Goal: Task Accomplishment & Management: Complete application form

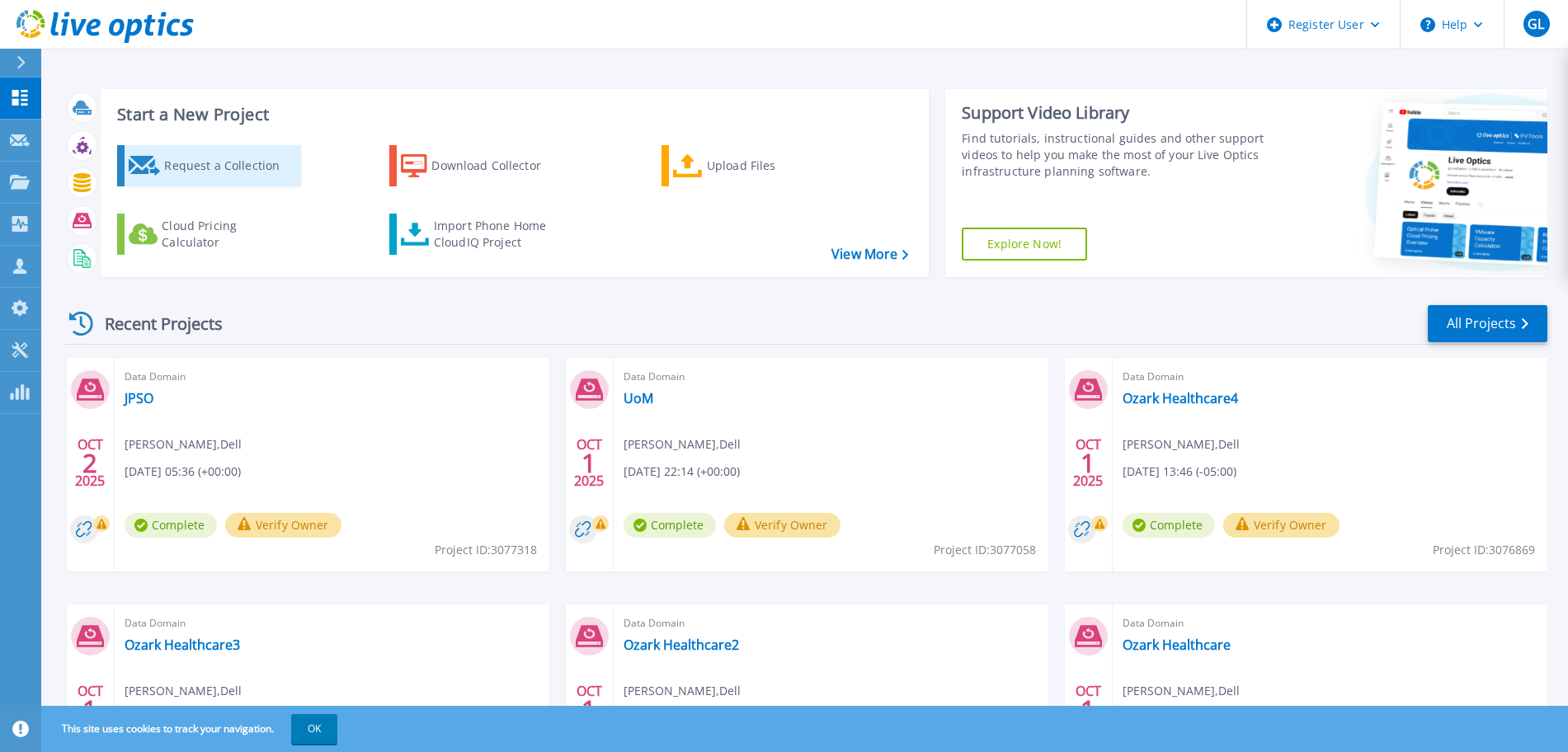
click at [225, 163] on div "Request a Collection" at bounding box center [229, 166] width 132 height 33
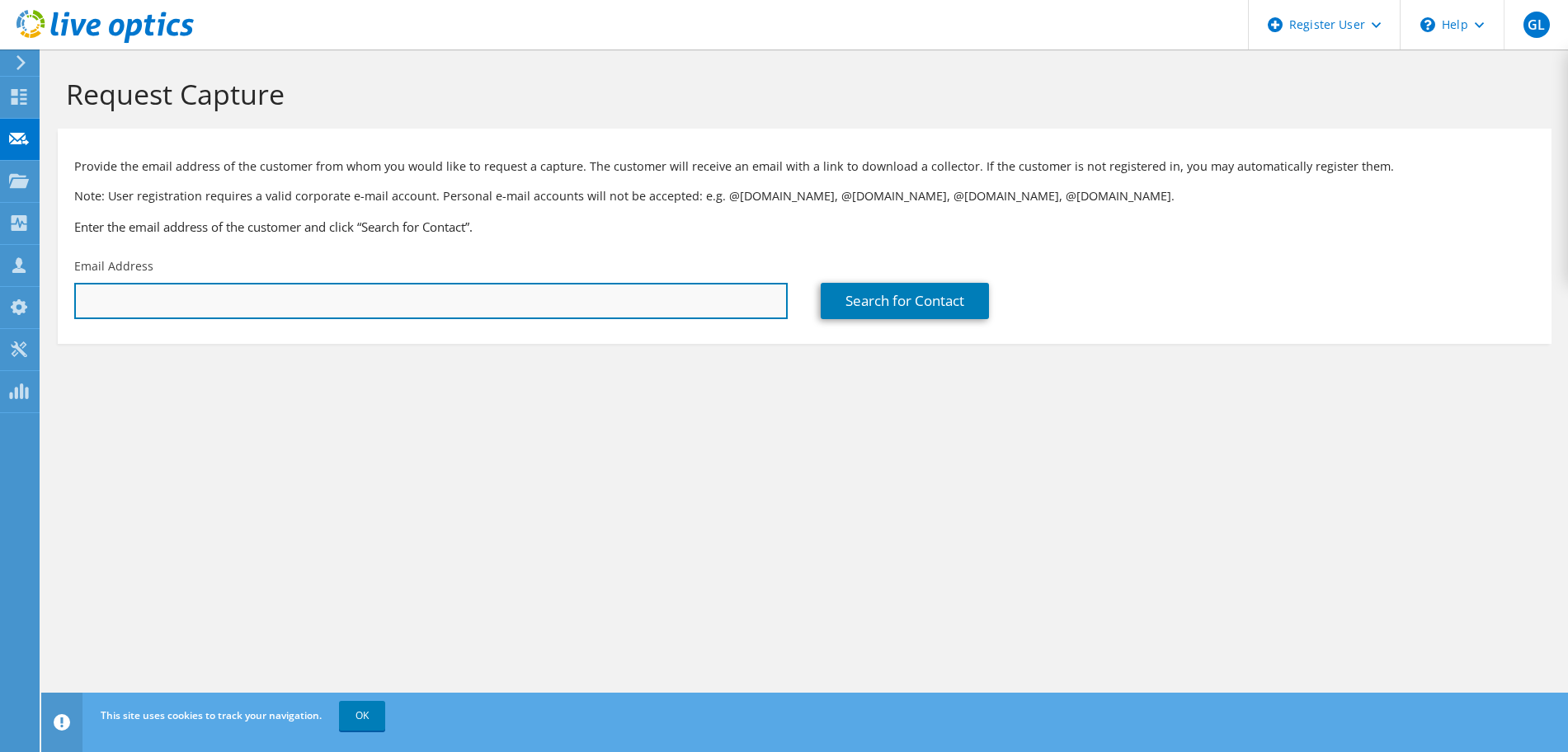
click at [578, 303] on input "text" at bounding box center [430, 300] width 713 height 36
drag, startPoint x: 88, startPoint y: 276, endPoint x: 22, endPoint y: 270, distance: 66.3
click at [29, 271] on div "GL Dell User Gregory Lacroix Gregory.Lacroix@Dell.com Dell My Profile Log Out \…" at bounding box center [784, 376] width 1568 height 752
drag, startPoint x: 130, startPoint y: 304, endPoint x: 45, endPoint y: 292, distance: 85.8
click at [47, 292] on section "Request Capture Provide the email address of the customer from whom you would l…" at bounding box center [805, 238] width 1527 height 377
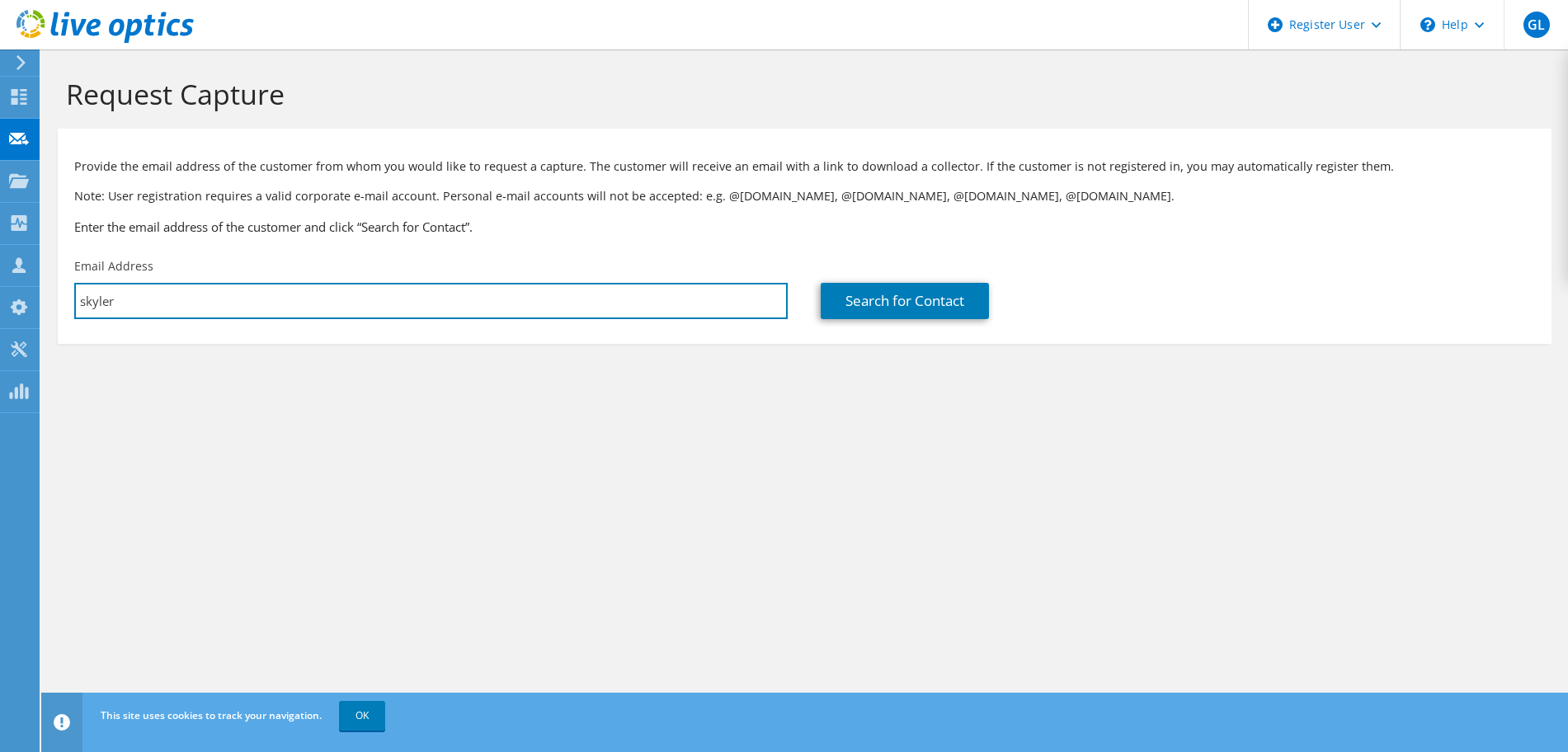
paste input "rwilliams@lus.org"
type input "srwilliams@lus.org"
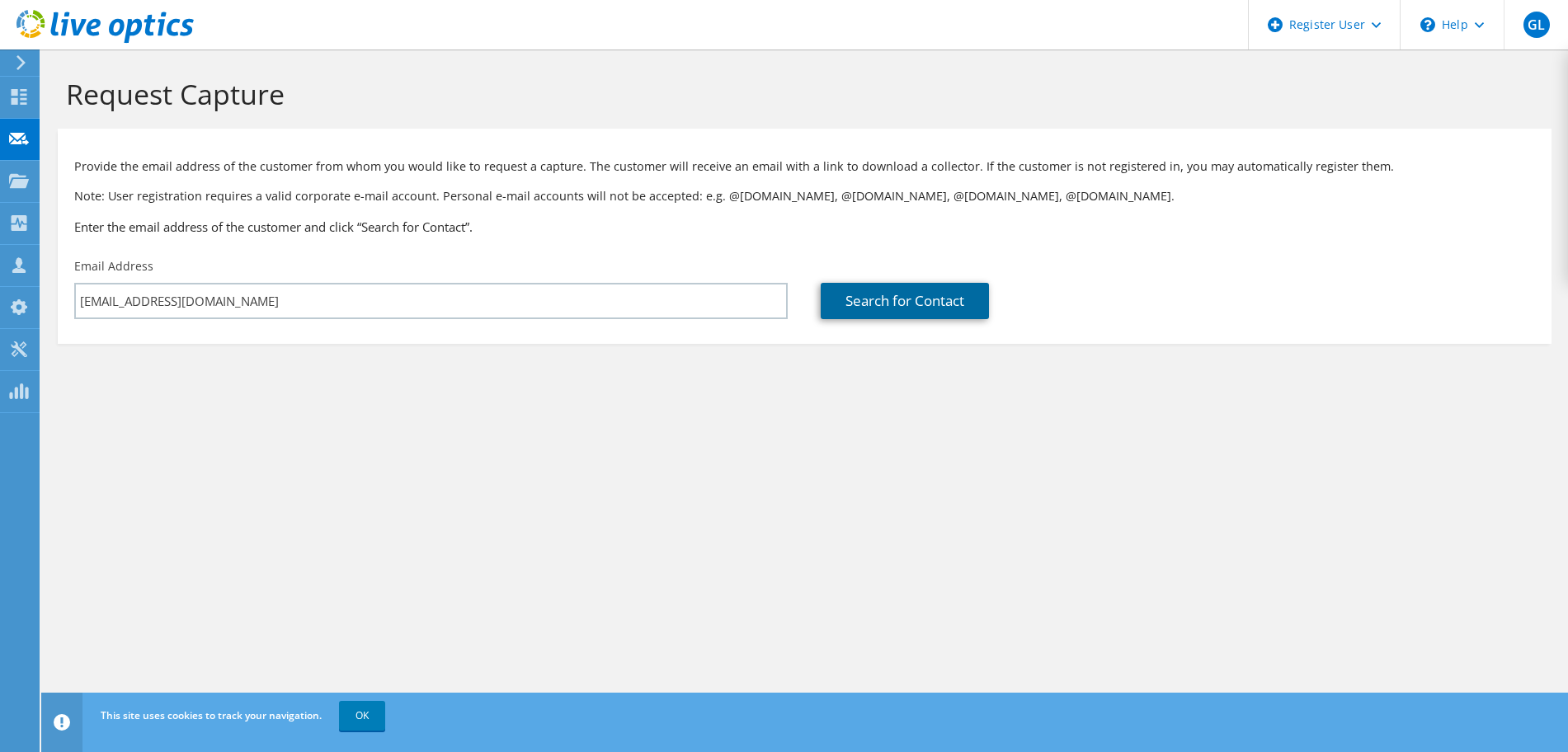
click at [915, 304] on link "Search for Contact" at bounding box center [905, 300] width 168 height 36
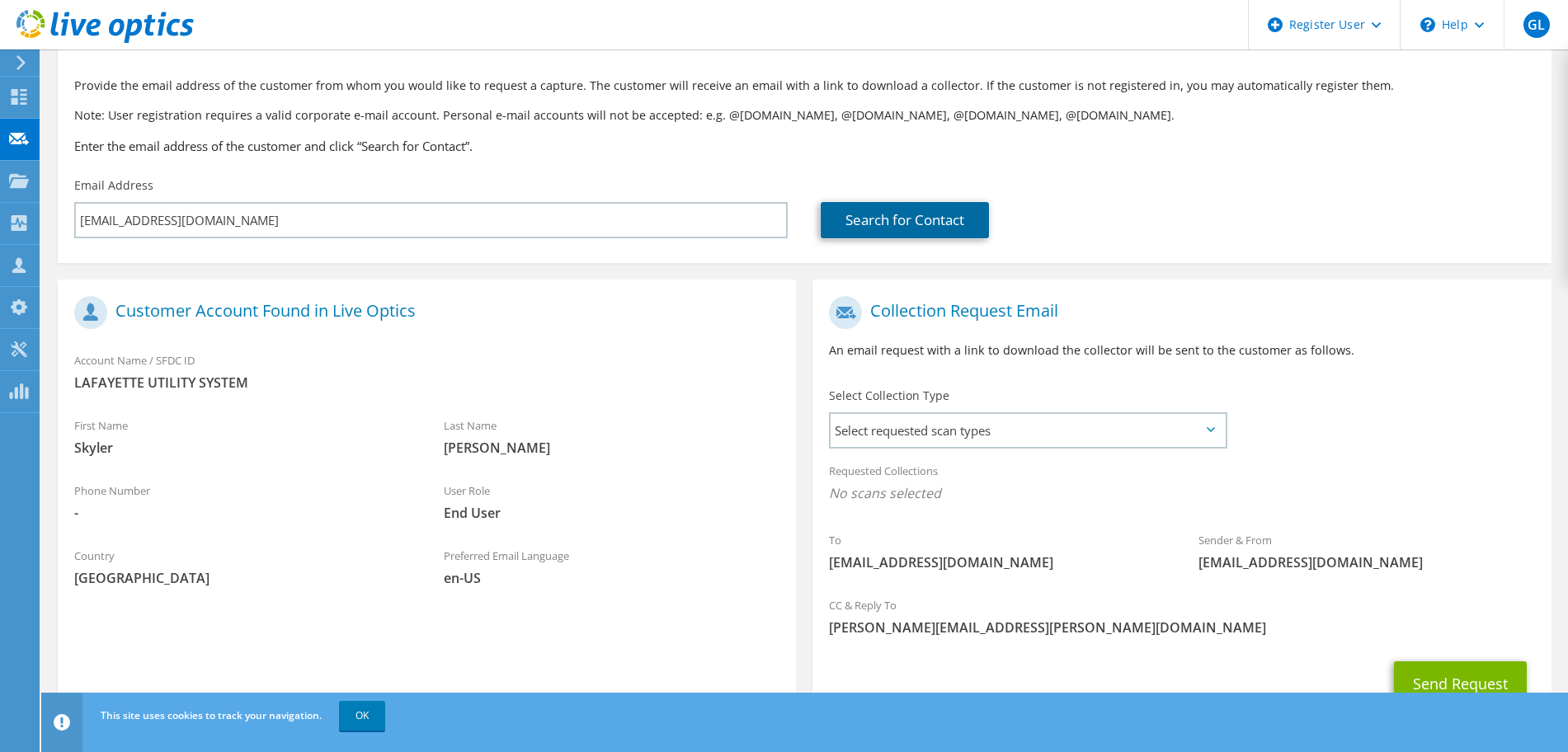
scroll to position [103, 0]
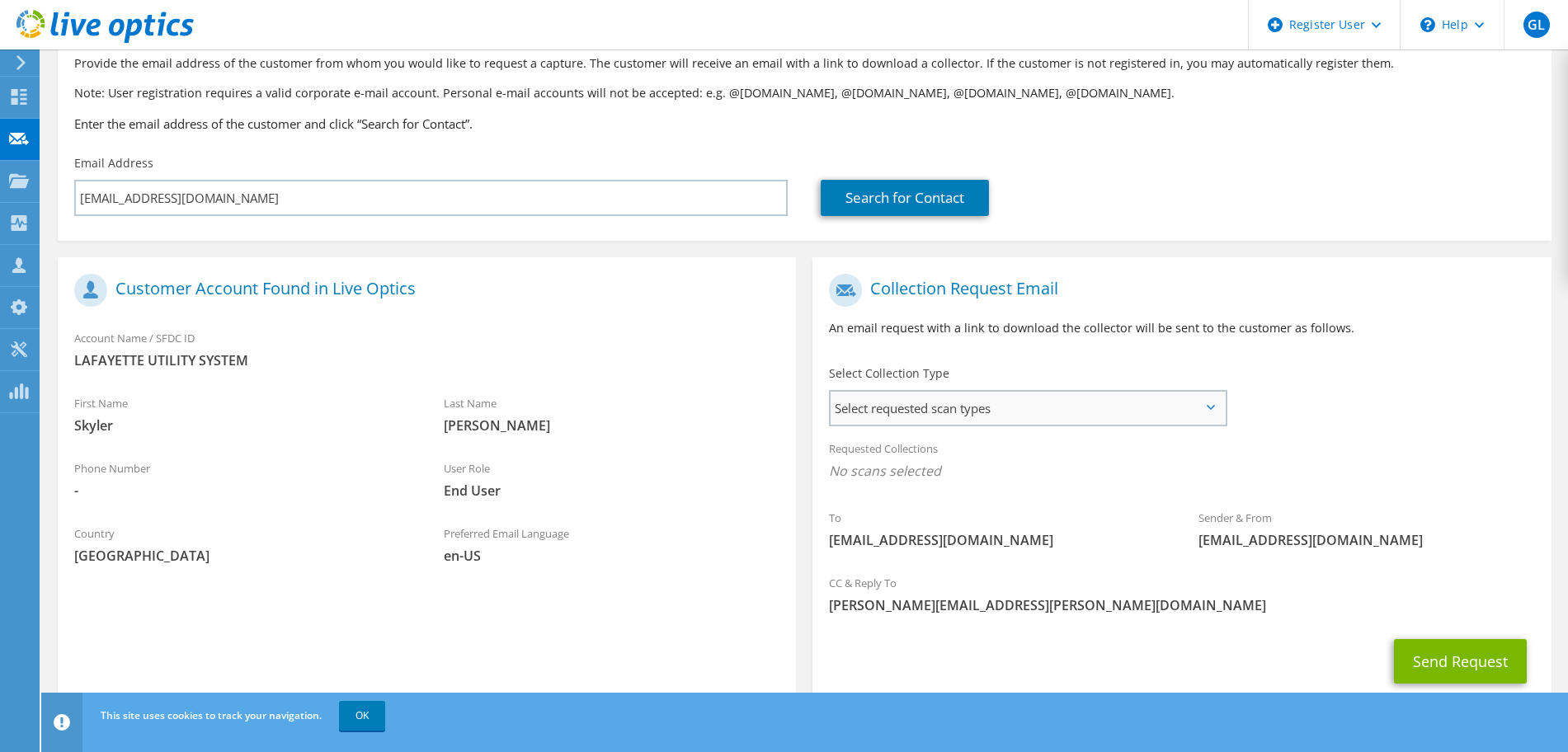
click at [1069, 408] on span "Select requested scan types" at bounding box center [1027, 408] width 393 height 33
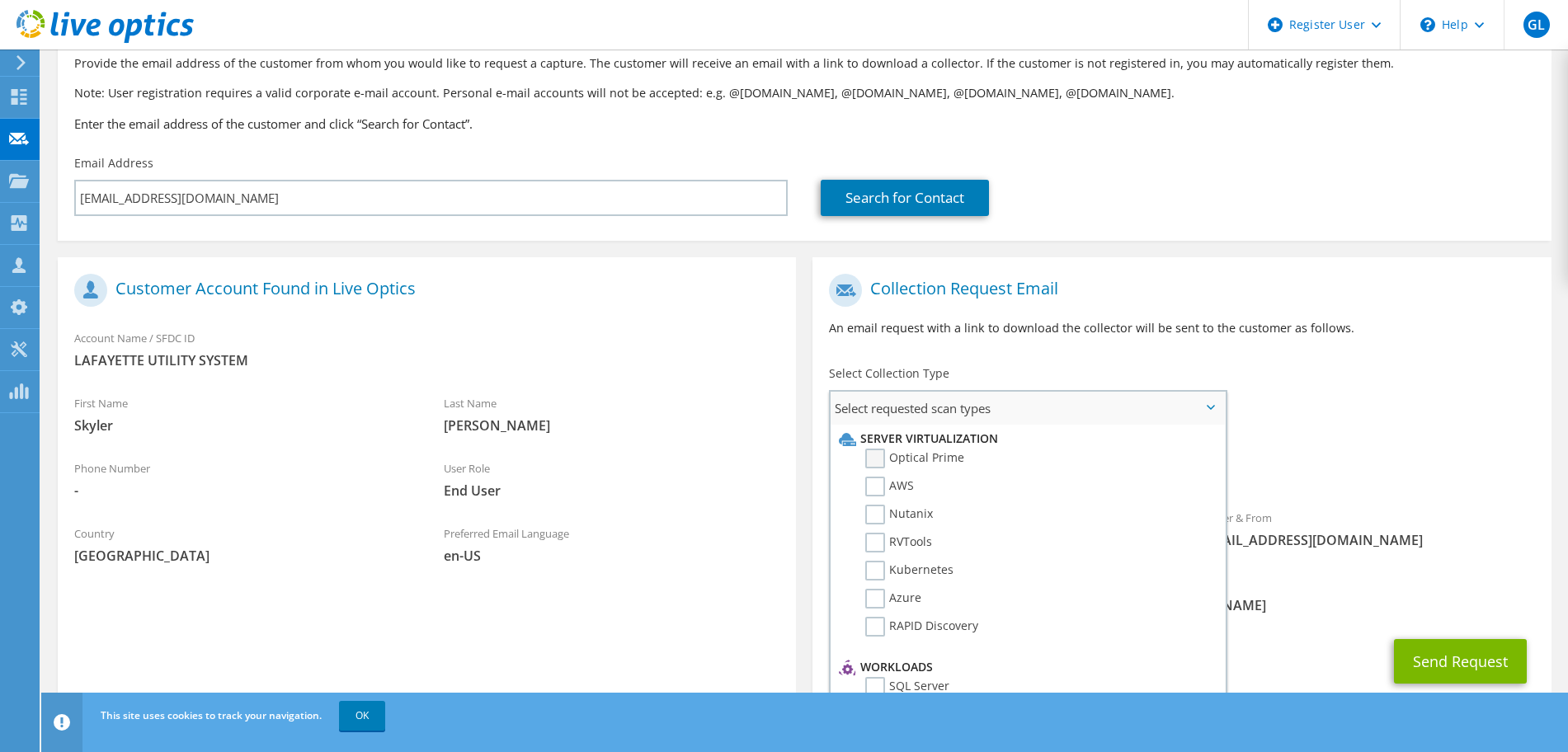
click at [880, 466] on label "Optical Prime" at bounding box center [915, 458] width 99 height 20
click at [0, 0] on input "Optical Prime" at bounding box center [0, 0] width 0 height 0
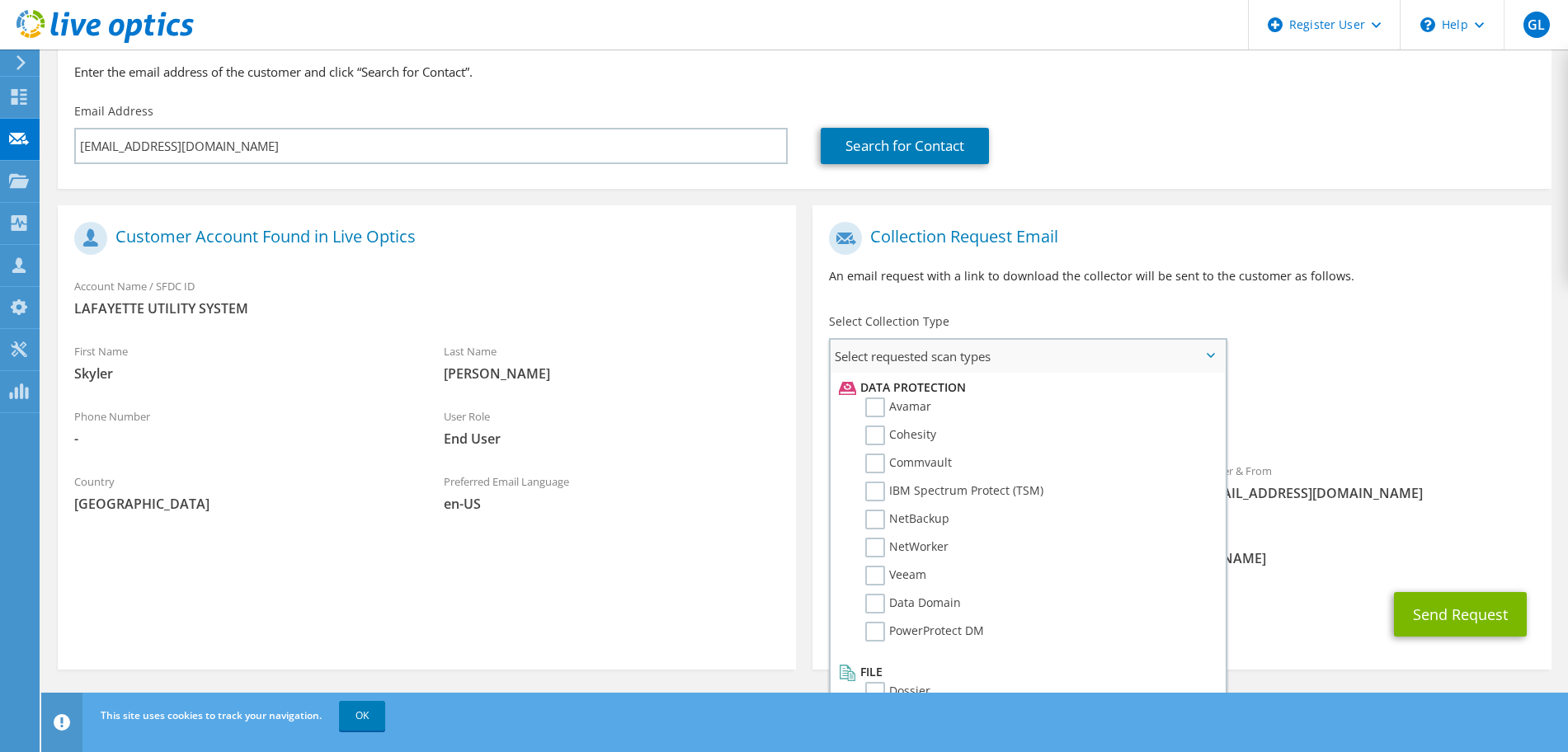
scroll to position [728, 0]
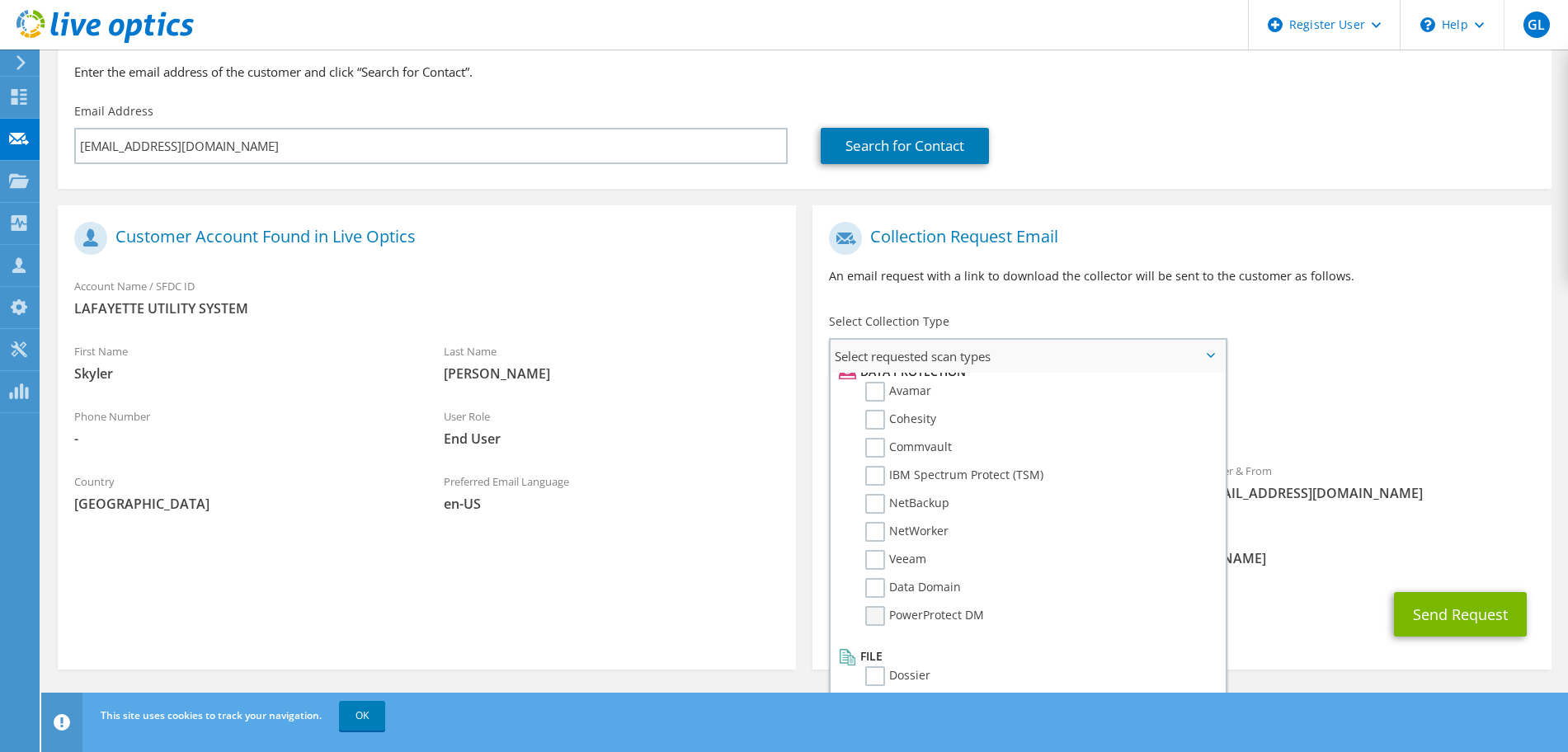
drag, startPoint x: 880, startPoint y: 593, endPoint x: 871, endPoint y: 613, distance: 21.9
click at [879, 596] on label "Data Domain" at bounding box center [913, 587] width 95 height 20
click at [0, 0] on input "Data Domain" at bounding box center [0, 0] width 0 height 0
drag, startPoint x: 869, startPoint y: 619, endPoint x: 876, endPoint y: 629, distance: 12.2
click at [869, 620] on label "PowerProtect DM" at bounding box center [924, 615] width 119 height 20
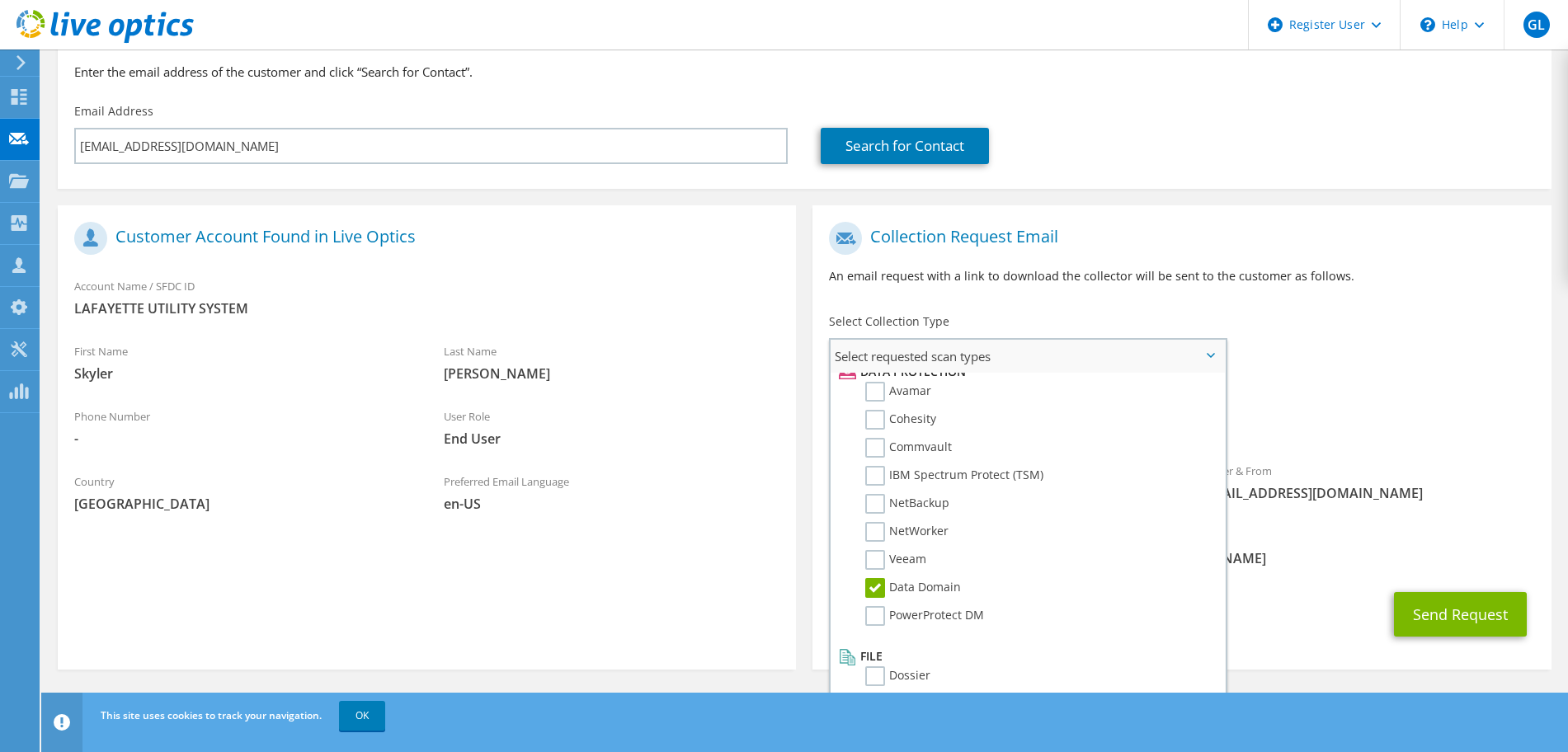
click at [0, 0] on input "PowerProtect DM" at bounding box center [0, 0] width 0 height 0
click at [1452, 483] on div "Sender & From liveoptics@liveoptics.com" at bounding box center [1366, 482] width 370 height 57
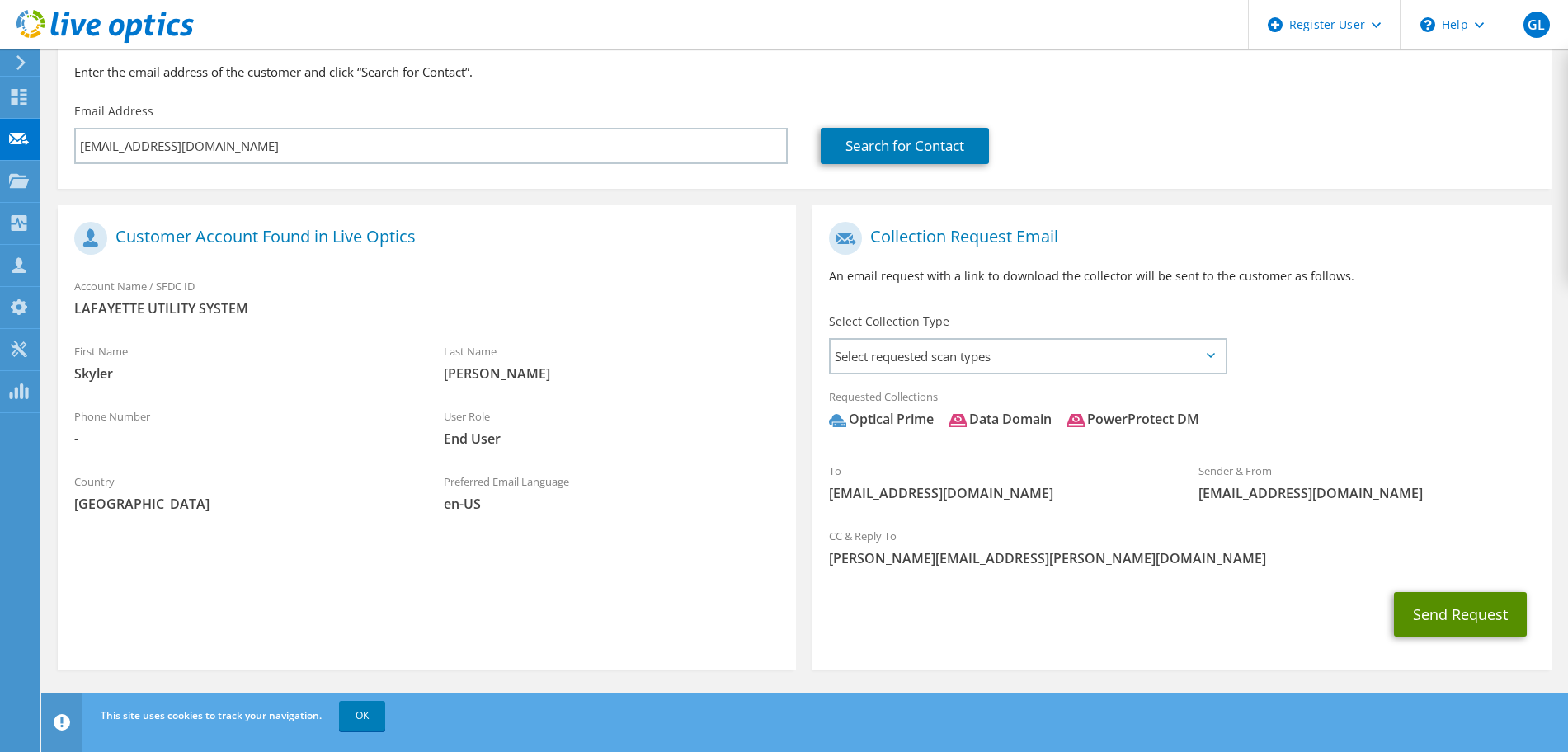
click at [1445, 615] on button "Send Request" at bounding box center [1460, 615] width 133 height 45
